Goal: Task Accomplishment & Management: Use online tool/utility

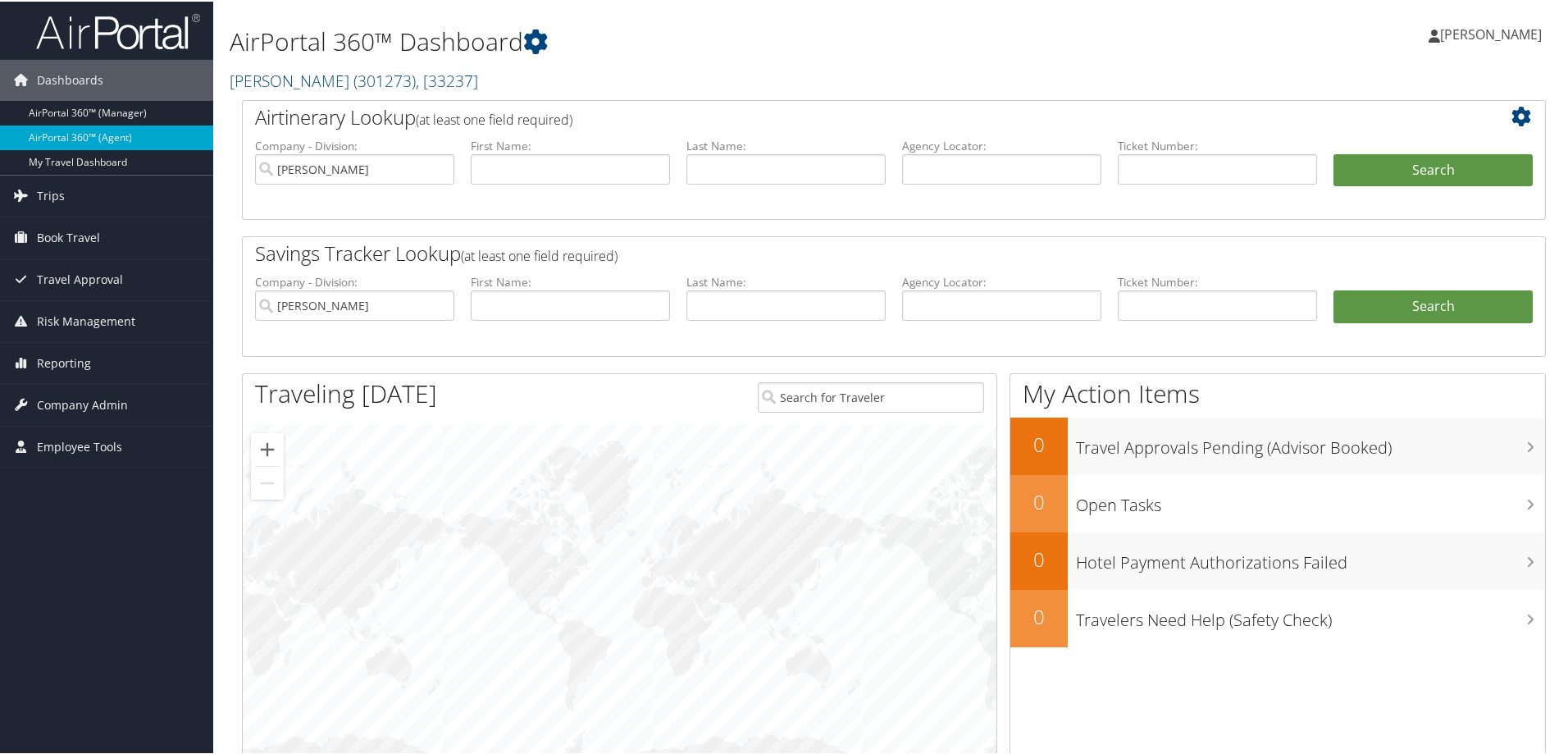
click at [517, 337] on li "First Name:" at bounding box center [571, 310] width 216 height 76
click at [168, 192] on link "Trips" at bounding box center [106, 194] width 213 height 41
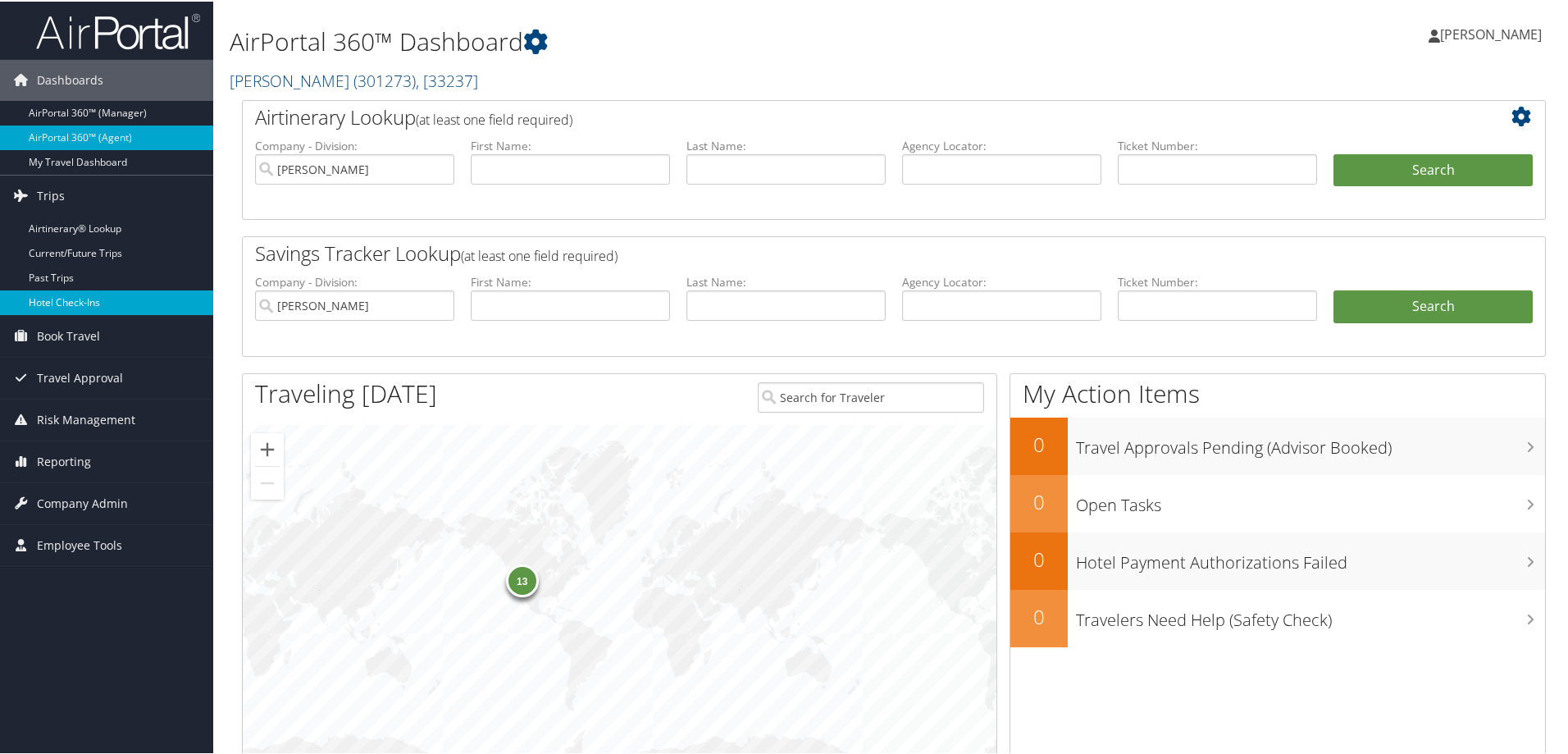
click at [126, 294] on link "Hotel Check-ins" at bounding box center [106, 300] width 213 height 24
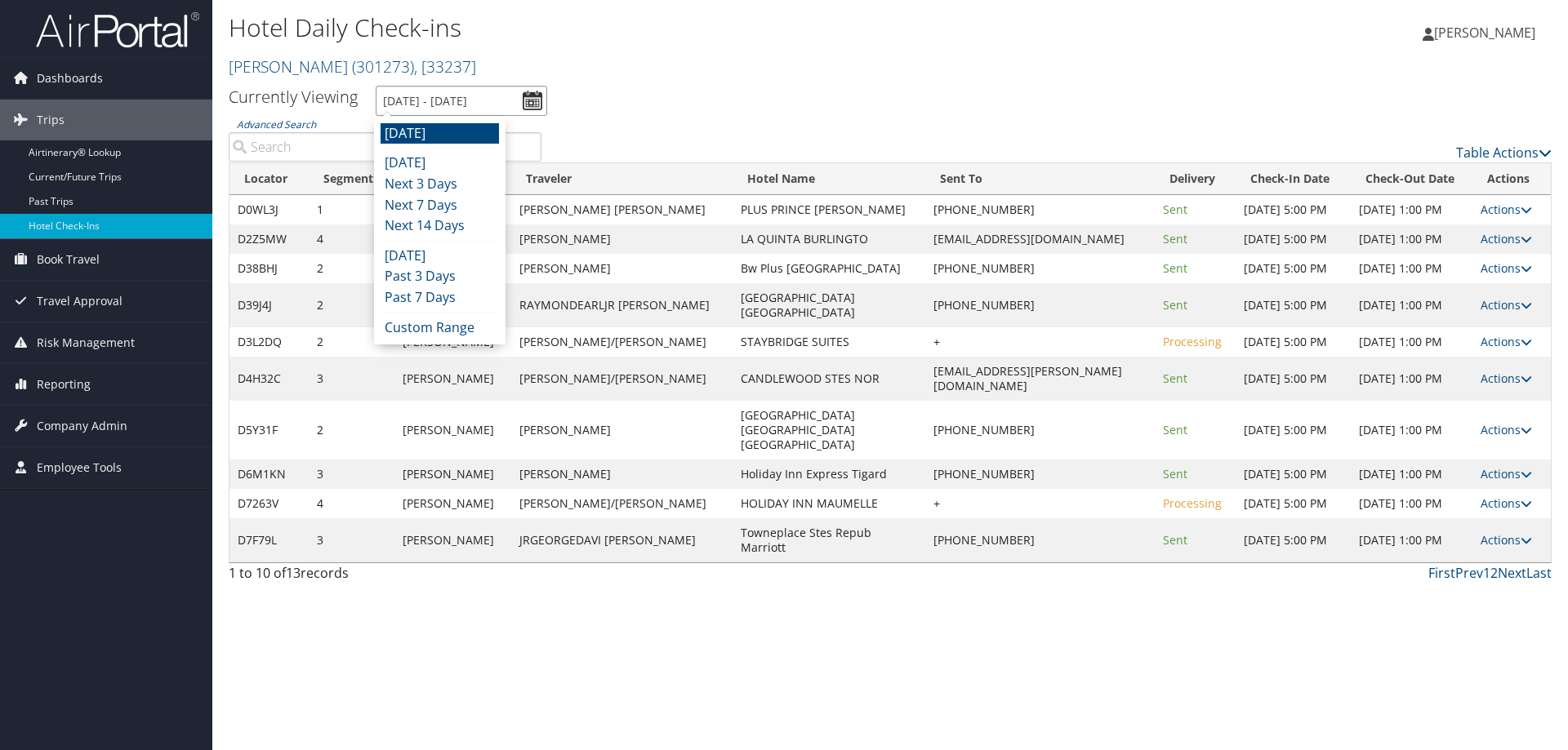
click at [470, 102] on input "9/4/2025 - 9/4/2025" at bounding box center [462, 101] width 171 height 30
click at [447, 159] on li "Today" at bounding box center [439, 163] width 118 height 21
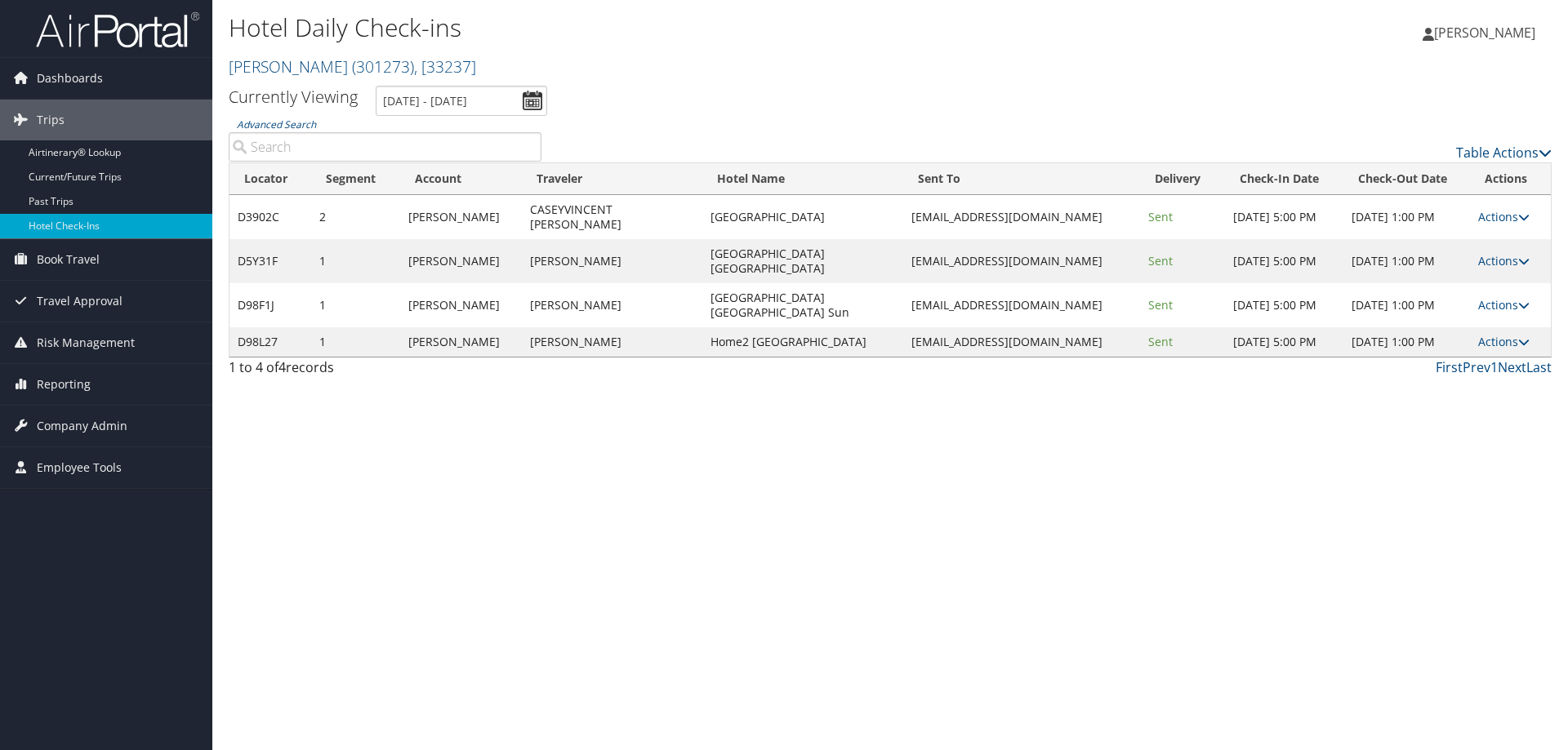
click at [450, 81] on div "Hotel Daily Check-ins Traeger ( 301273 ) , [ 33237 ] Traeger Traeger , [33237]" at bounding box center [669, 47] width 882 height 77
click at [451, 97] on input "9/3/2025 - 9/3/2025" at bounding box center [462, 101] width 171 height 30
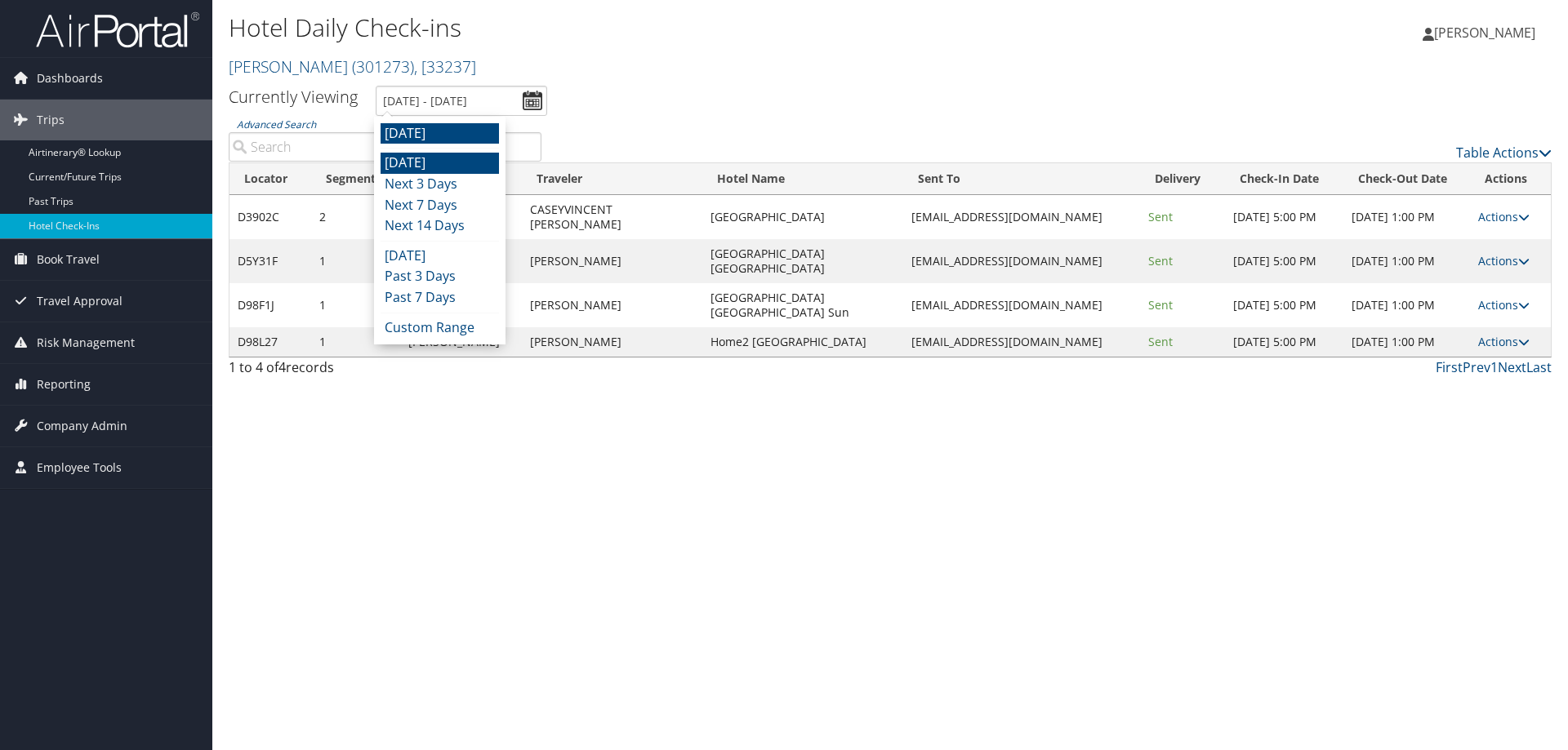
click at [451, 134] on li "Tomorrow" at bounding box center [439, 133] width 118 height 21
type input "9/4/2025 - 9/4/2025"
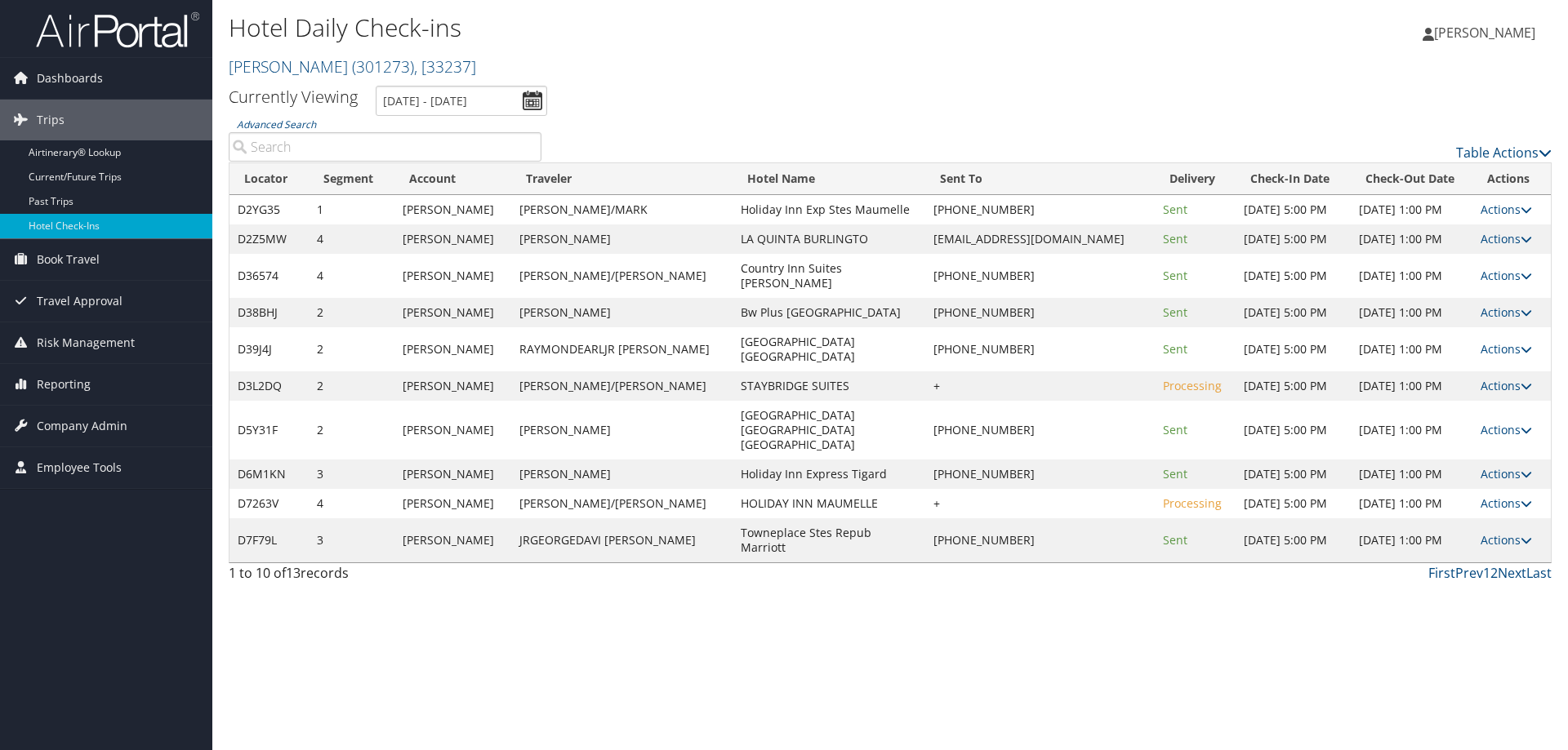
click at [690, 119] on div "Table Actions" at bounding box center [1059, 138] width 1011 height 46
click at [726, 591] on div "1 to 10 of 13 records First Prev 1 2 Next Last" at bounding box center [890, 576] width 1347 height 28
drag, startPoint x: 682, startPoint y: 483, endPoint x: 833, endPoint y: 491, distance: 151.2
click at [833, 460] on td "Hampton Inn Port Charlotte Fl" at bounding box center [829, 430] width 194 height 59
copy td "Hampton Inn Port Charlotte"
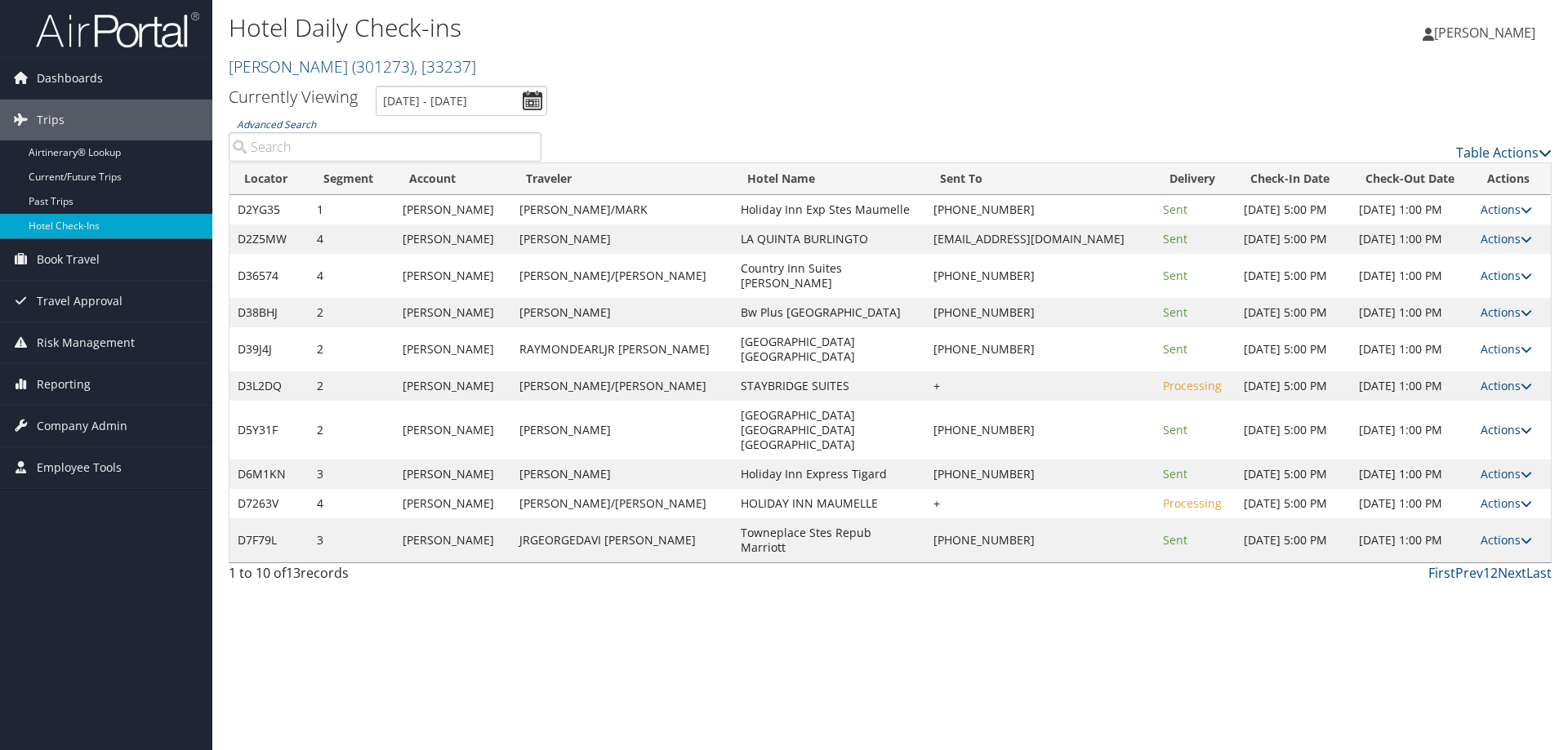
click at [1489, 438] on link "Actions" at bounding box center [1506, 430] width 51 height 15
click at [1471, 497] on link "Resend" at bounding box center [1455, 505] width 139 height 28
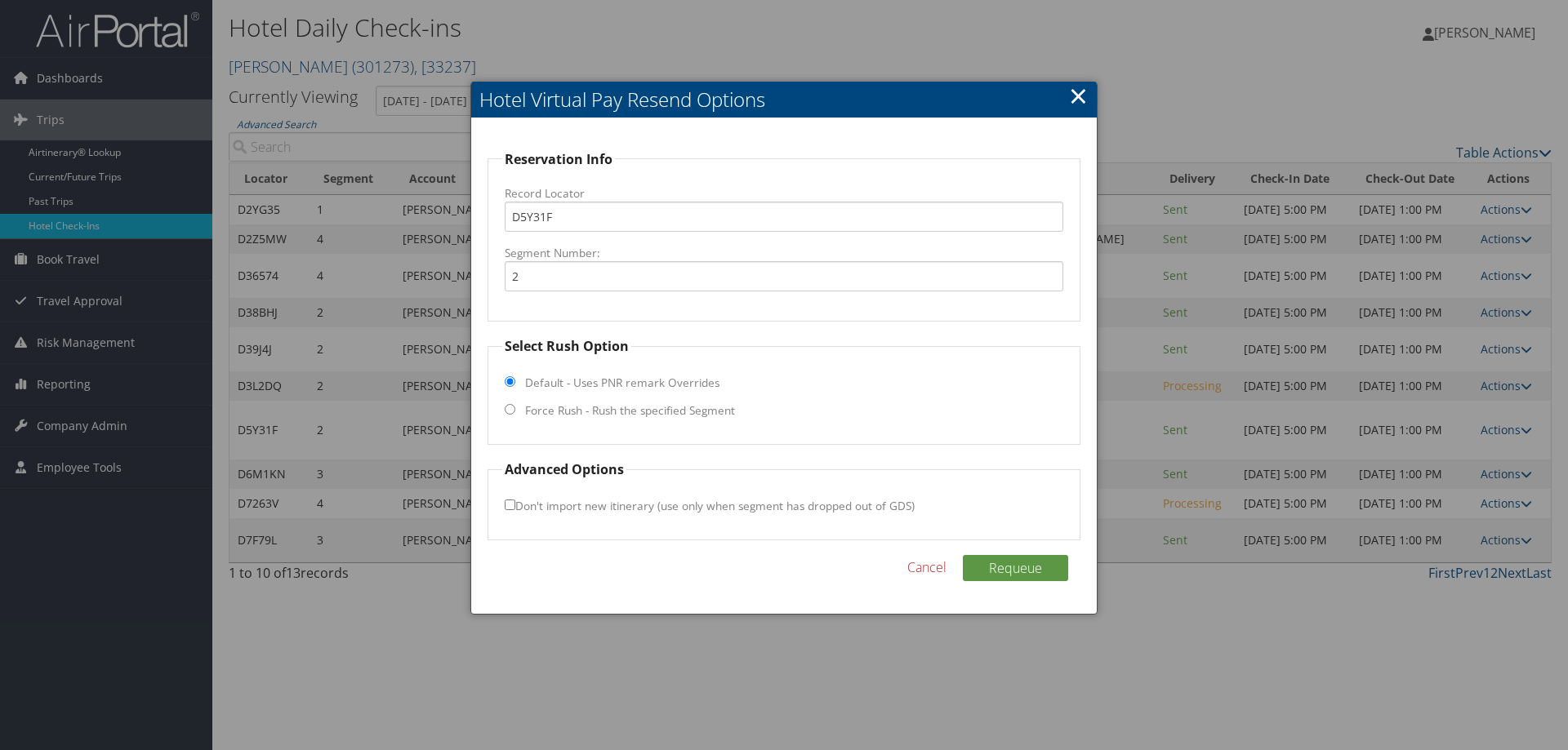
click at [613, 409] on label "Force Rush - Rush the specified Segment" at bounding box center [630, 410] width 210 height 16
click at [515, 409] on input "Force Rush - Rush the specified Segment" at bounding box center [510, 409] width 11 height 11
radio input "true"
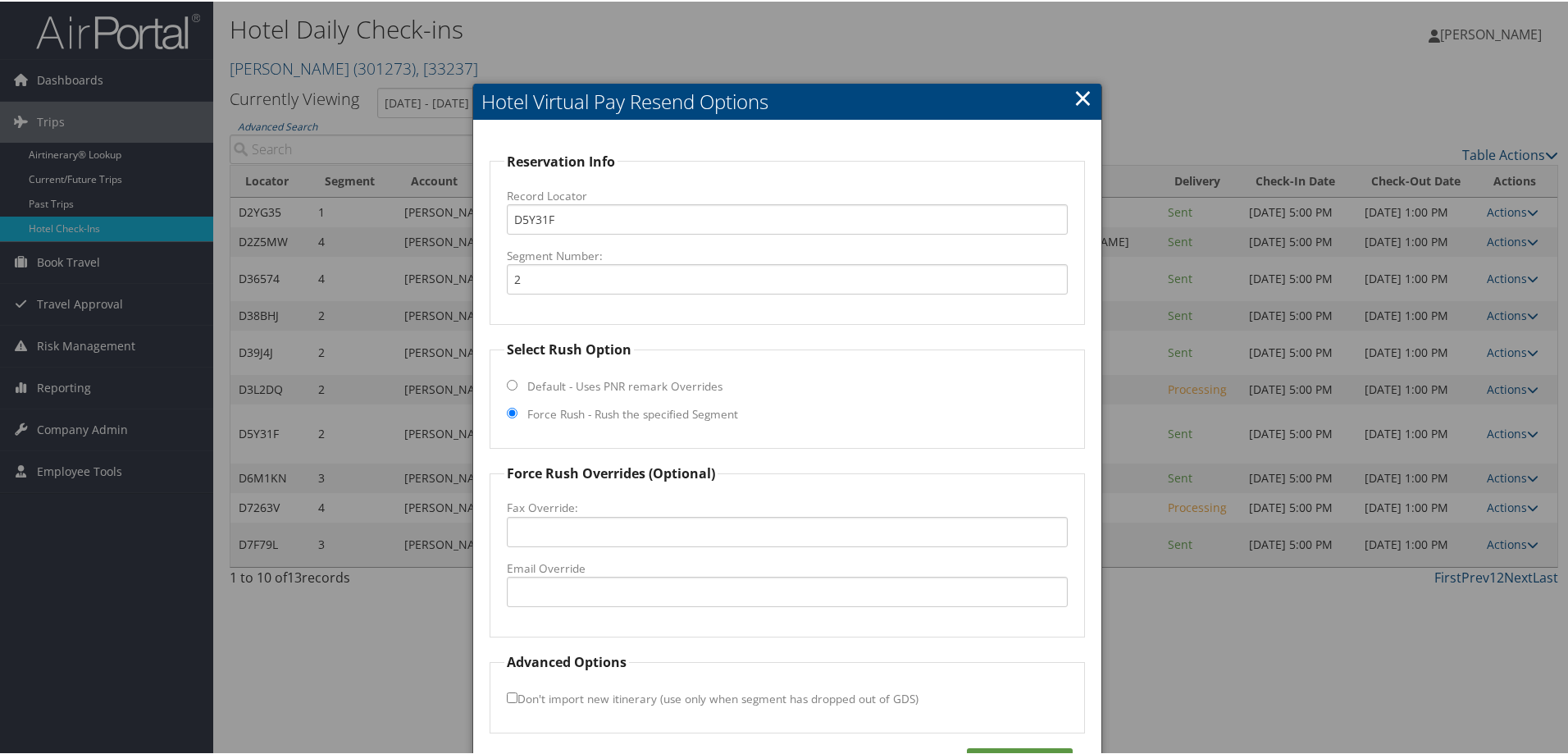
drag, startPoint x: 627, startPoint y: 612, endPoint x: 629, endPoint y: 599, distance: 13.2
click at [627, 611] on fieldset "Force Rush Overrides (Optional) Fax Override: Email Override" at bounding box center [787, 549] width 595 height 174
drag, startPoint x: 630, startPoint y: 598, endPoint x: 695, endPoint y: 613, distance: 66.7
click at [630, 598] on input "Email Override" at bounding box center [787, 590] width 561 height 30
paste input "ptcfl_hampton@hilton.com"
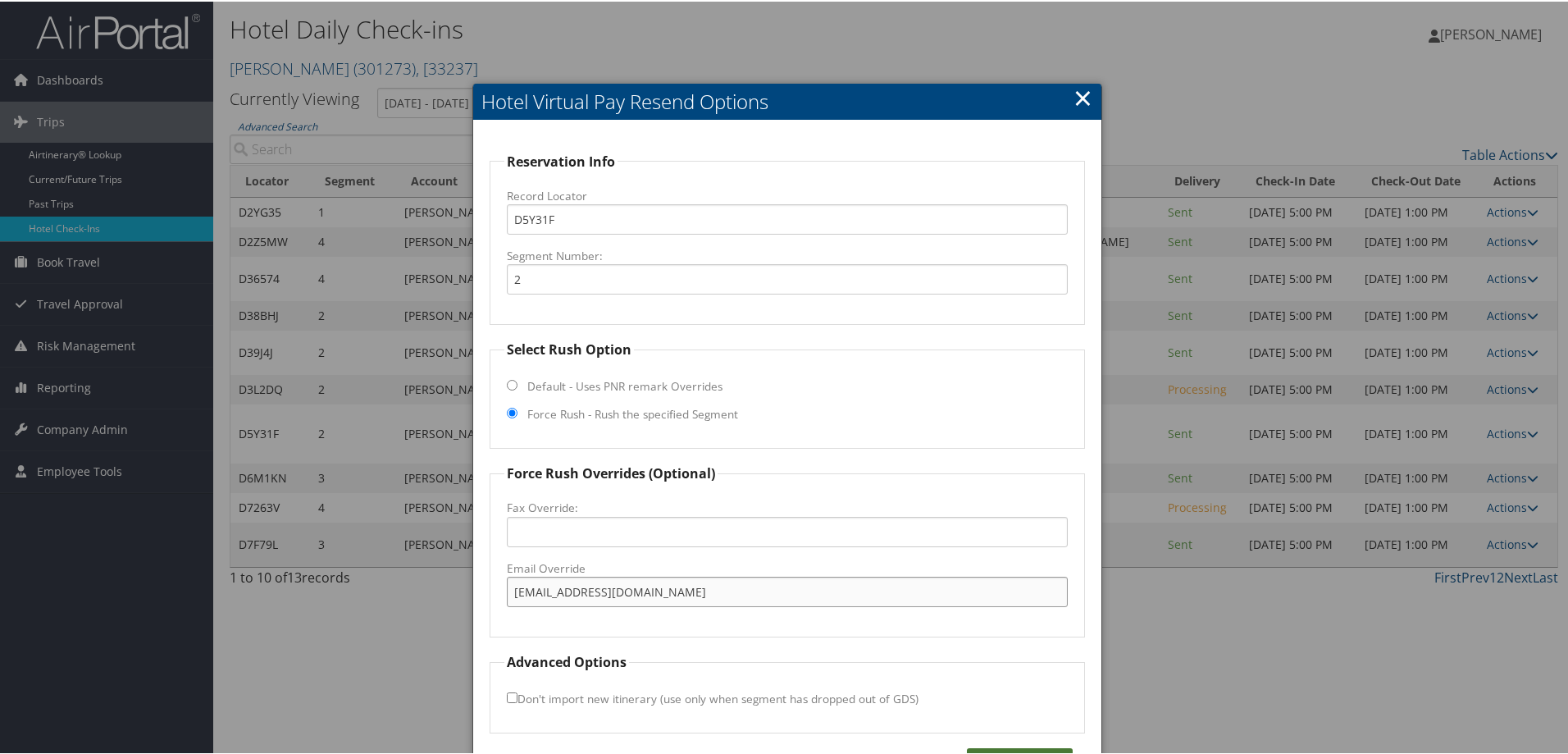
type input "ptcfl_hampton@hilton.com"
click at [1025, 747] on button "Requeue" at bounding box center [1020, 759] width 106 height 26
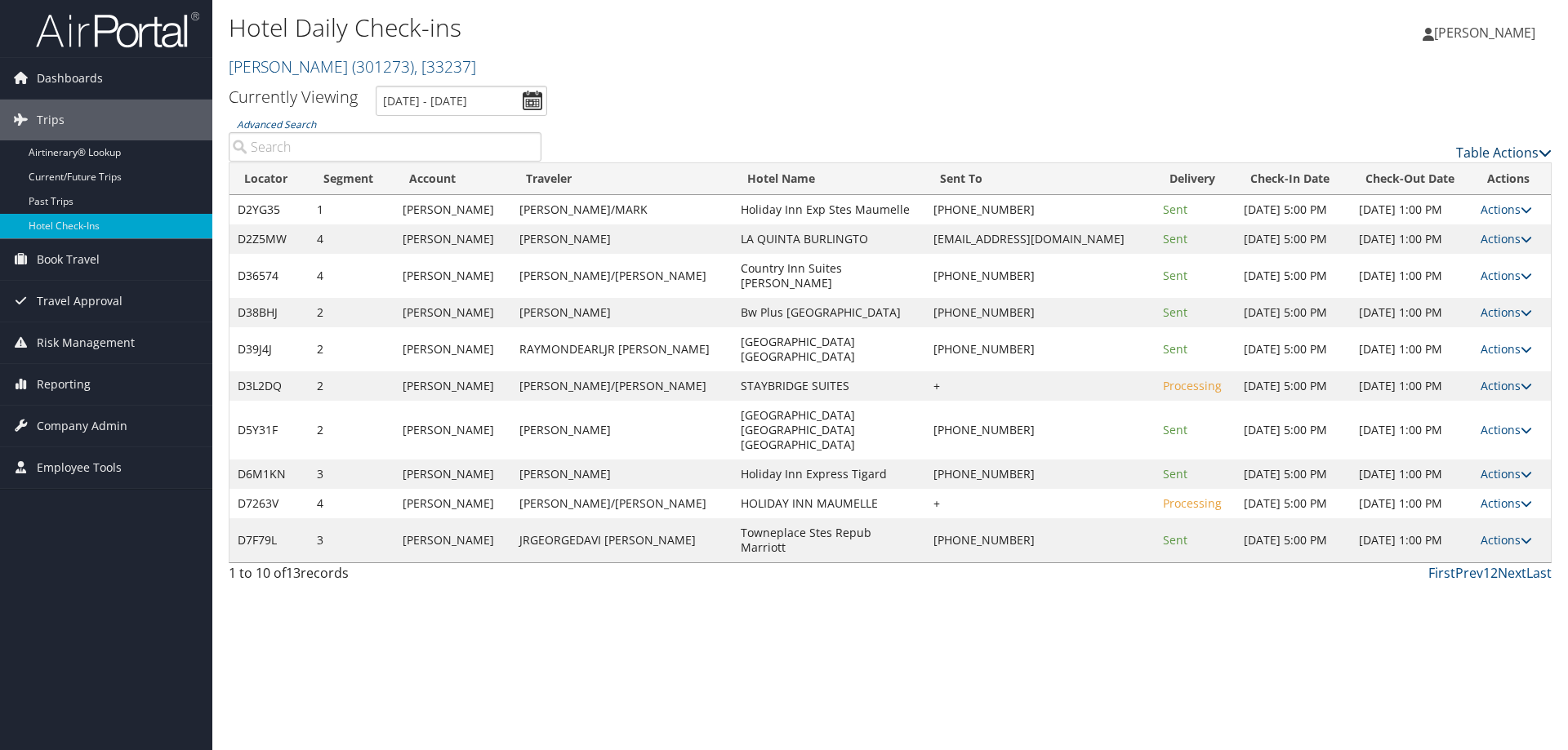
click at [1497, 148] on link "Table Actions" at bounding box center [1504, 152] width 96 height 18
click at [1392, 227] on link "Page Length" at bounding box center [1437, 233] width 215 height 28
click at [1391, 210] on link "25" at bounding box center [1437, 207] width 215 height 28
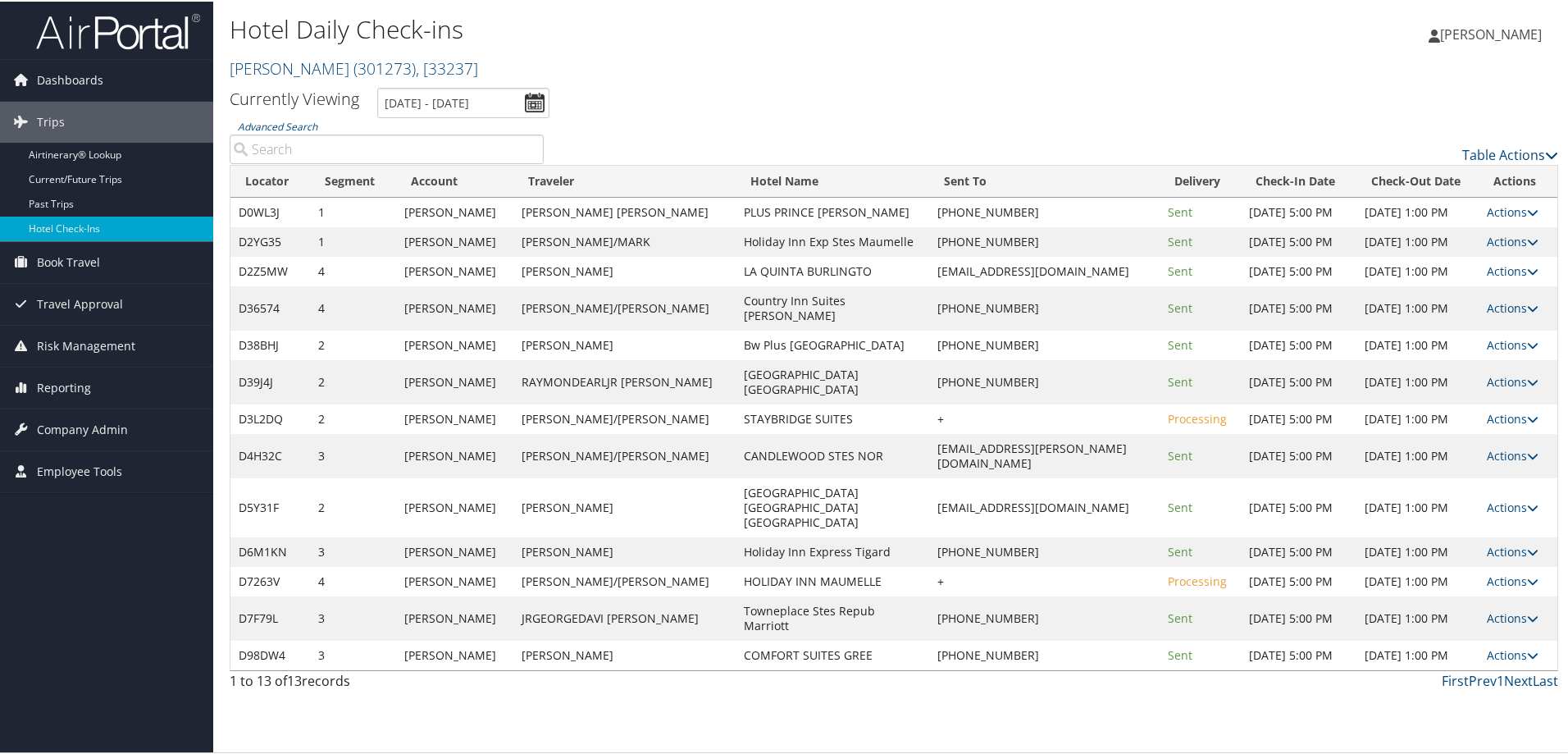
click at [943, 98] on ul "Currently Viewing 9/4/2025 - 9/4/2025" at bounding box center [885, 101] width 1347 height 30
click at [1514, 202] on link "Actions" at bounding box center [1512, 210] width 51 height 15
click at [1500, 228] on link "Resend" at bounding box center [1455, 241] width 140 height 28
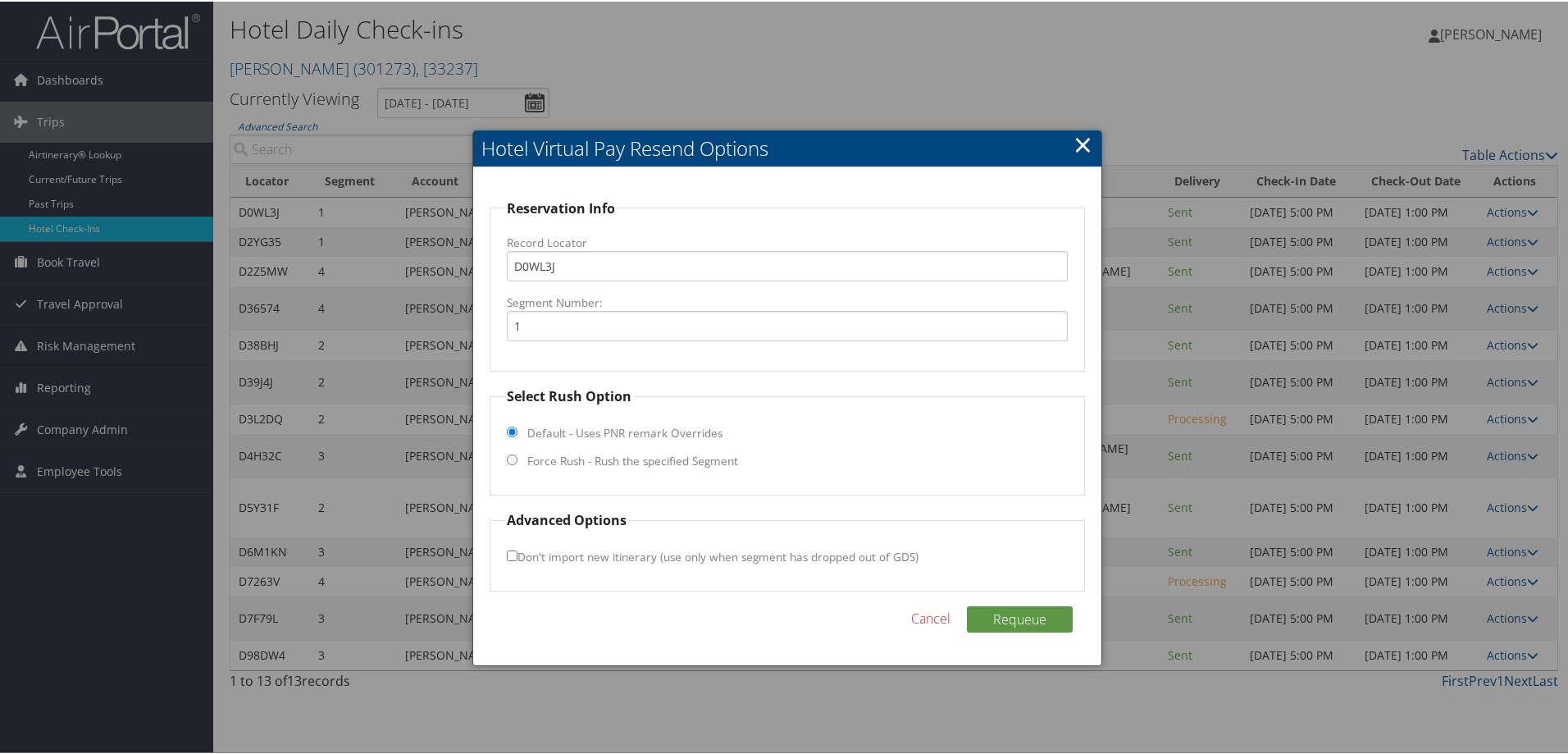
click at [596, 404] on fieldset "Select Rush Option Default - Uses PNR remark Overrides Force Rush - Rush the sp…" at bounding box center [787, 439] width 595 height 109
click at [600, 451] on label "Force Rush - Rush the specified Segment" at bounding box center [633, 459] width 211 height 16
click at [518, 453] on input "Force Rush - Rush the specified Segment" at bounding box center [512, 458] width 11 height 11
radio input "true"
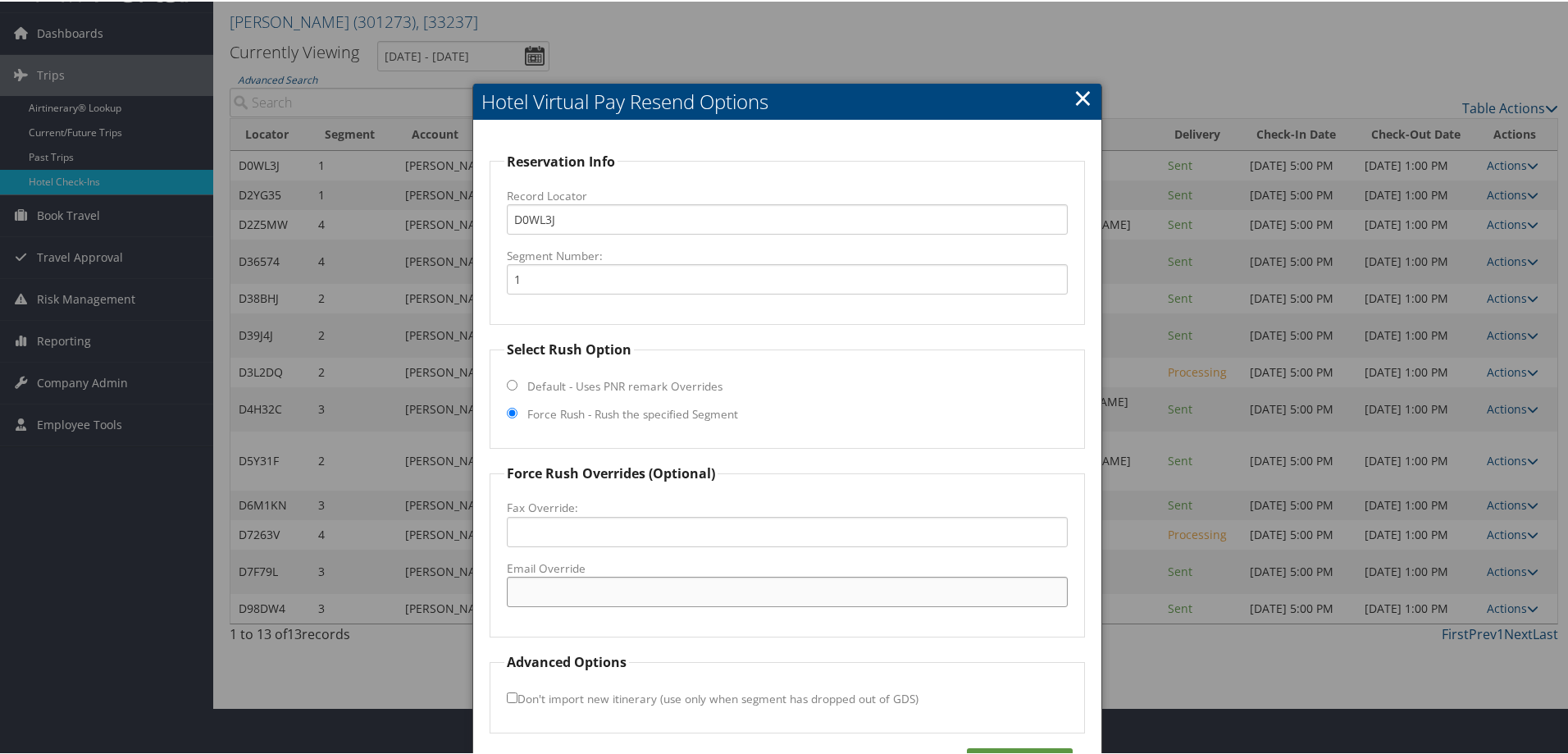
drag, startPoint x: 604, startPoint y: 594, endPoint x: 624, endPoint y: 606, distance: 23.3
click at [604, 594] on input "Email Override" at bounding box center [787, 590] width 561 height 30
paste input "ptcfl_hampton@hilton.com"
type input "ptcfl_hampton@hilton.com"
drag, startPoint x: 704, startPoint y: 586, endPoint x: 330, endPoint y: 543, distance: 376.5
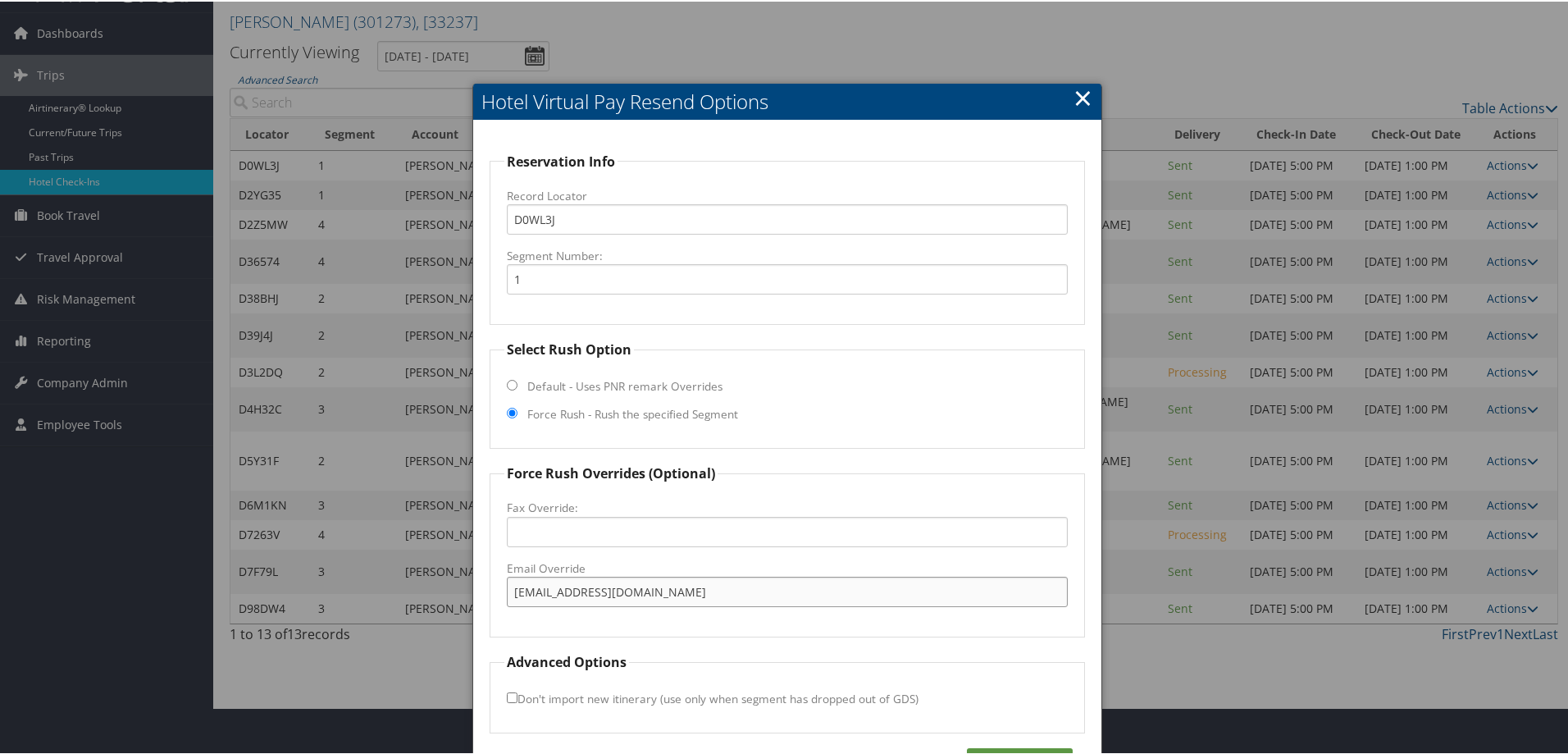
click at [330, 543] on body "Menu Dashboards ► AirPortal 360™ (Manager) AirPortal 360™ (Agent) My Travel Das…" at bounding box center [787, 331] width 1575 height 754
click at [593, 599] on input "Email Override" at bounding box center [787, 590] width 561 height 30
paste input "62136@hotel.bestwestern.com"
type input "62136@hotel.bestwestern.com"
click at [1004, 753] on button "Requeue" at bounding box center [1020, 759] width 106 height 26
